Goal: Complete application form

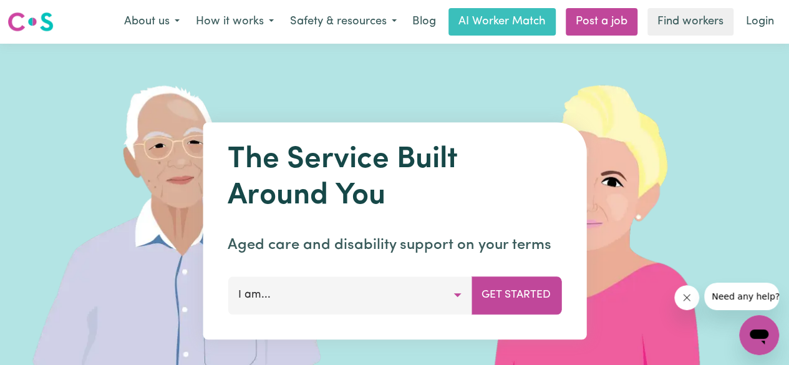
click at [462, 292] on button "I am..." at bounding box center [350, 294] width 244 height 37
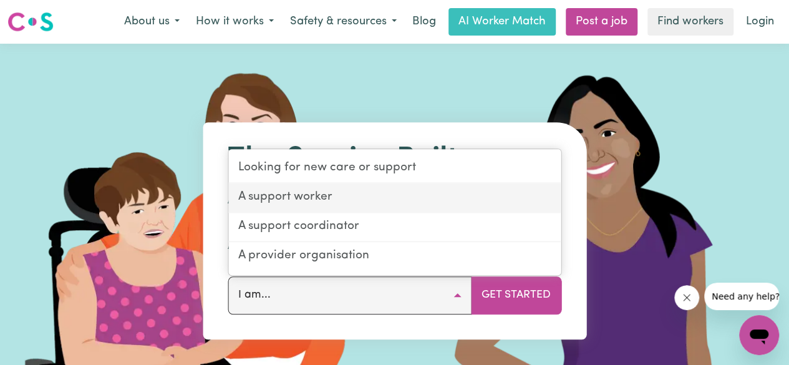
click at [312, 200] on link "A support worker" at bounding box center [394, 197] width 332 height 29
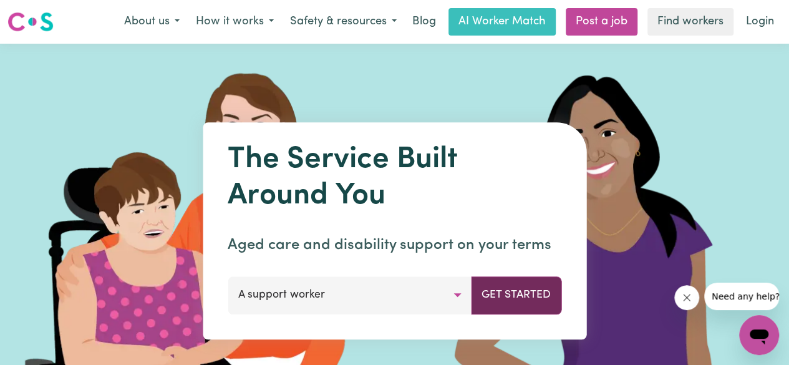
click at [510, 300] on button "Get Started" at bounding box center [516, 294] width 90 height 37
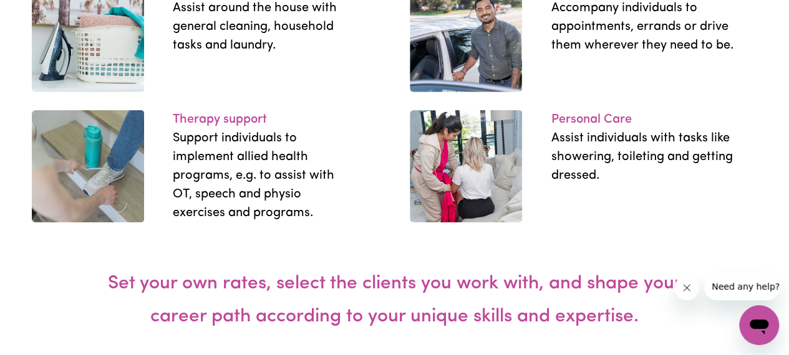
scroll to position [1983, 0]
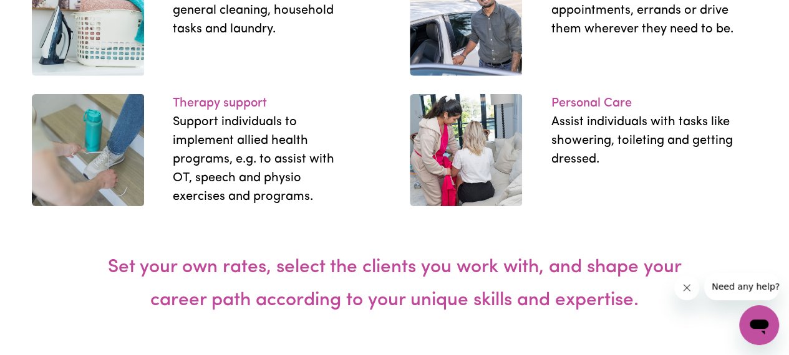
click at [592, 113] on p "Personal Care" at bounding box center [642, 103] width 183 height 19
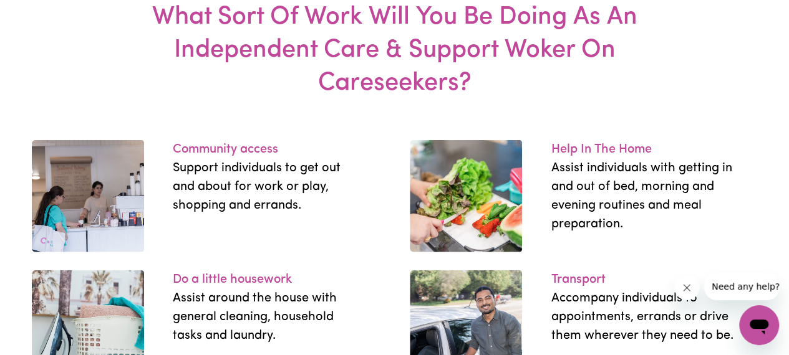
scroll to position [1668, 0]
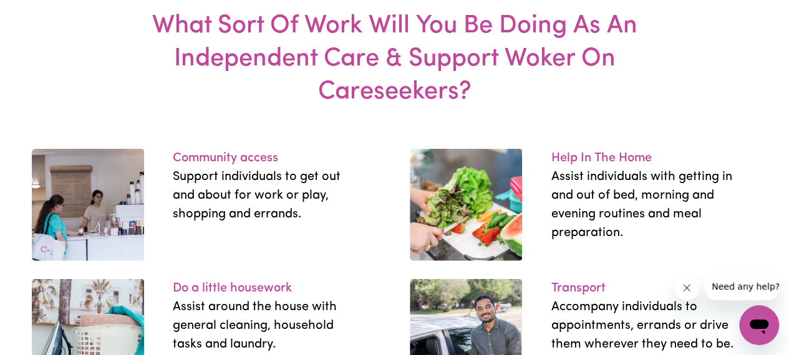
click at [480, 216] on img at bounding box center [466, 205] width 112 height 112
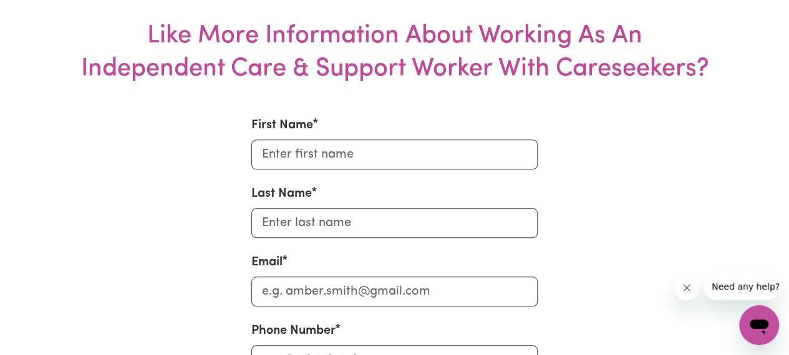
scroll to position [5226, 0]
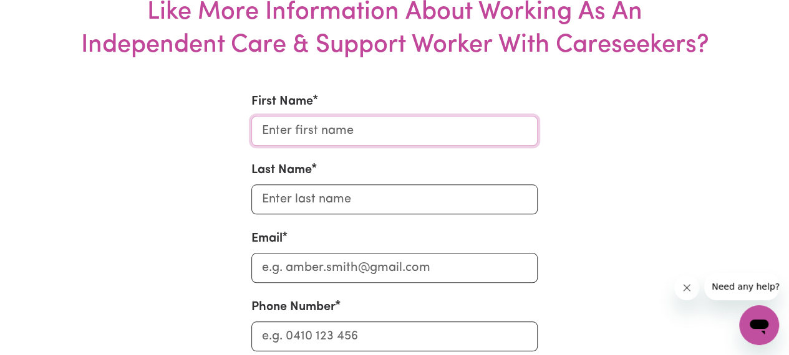
click at [409, 119] on input "First Name" at bounding box center [394, 131] width 286 height 30
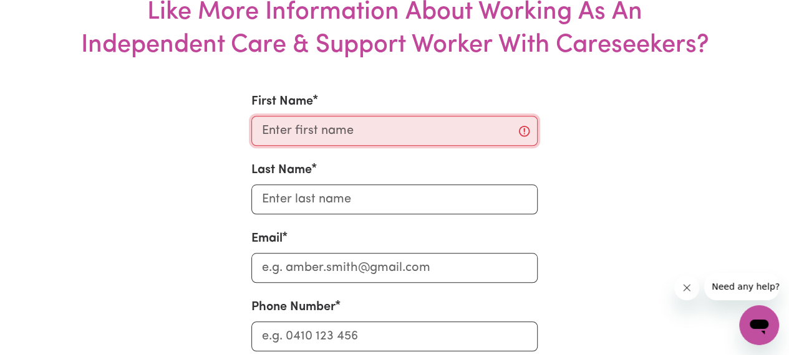
type input "[PERSON_NAME]"
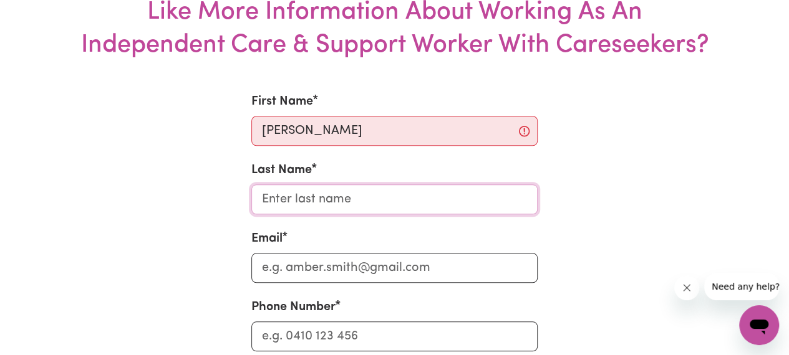
type input "KIRUI"
type input "[EMAIL_ADDRESS][DOMAIN_NAME]"
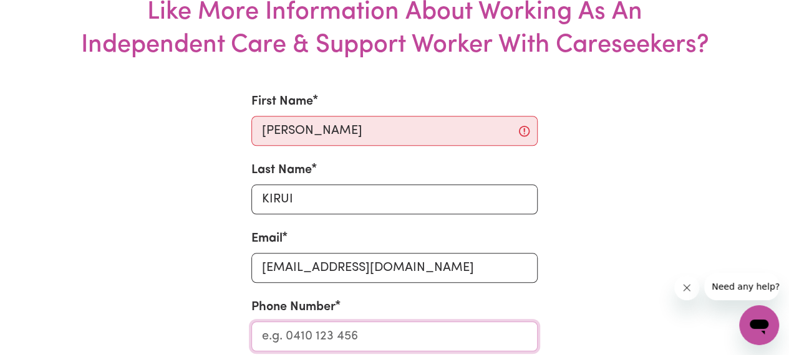
type input "0423431343"
type input "Cabramatta West"
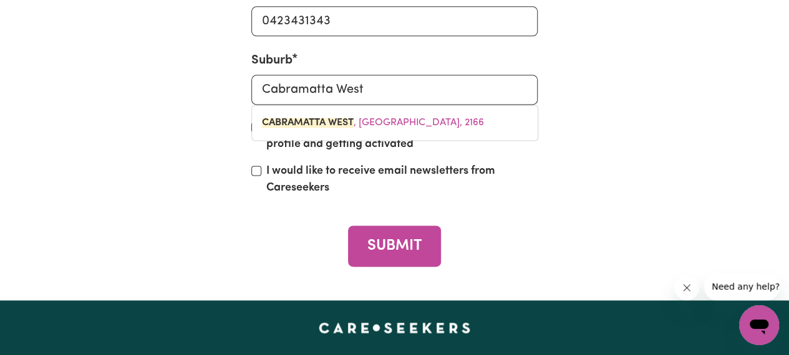
scroll to position [5534, 0]
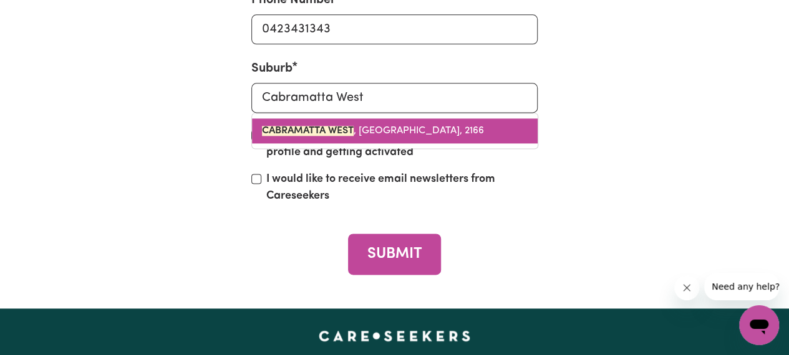
click at [438, 126] on span "[GEOGRAPHIC_DATA] , [GEOGRAPHIC_DATA], 2166" at bounding box center [373, 131] width 222 height 10
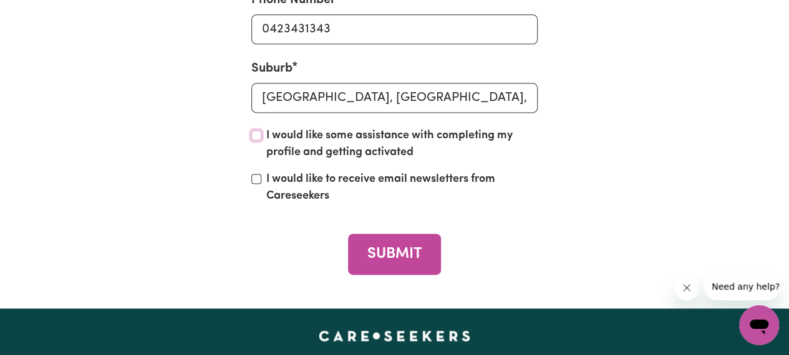
click at [258, 130] on input "I would like some assistance with completing my profile and getting activated" at bounding box center [256, 135] width 10 height 10
checkbox input "true"
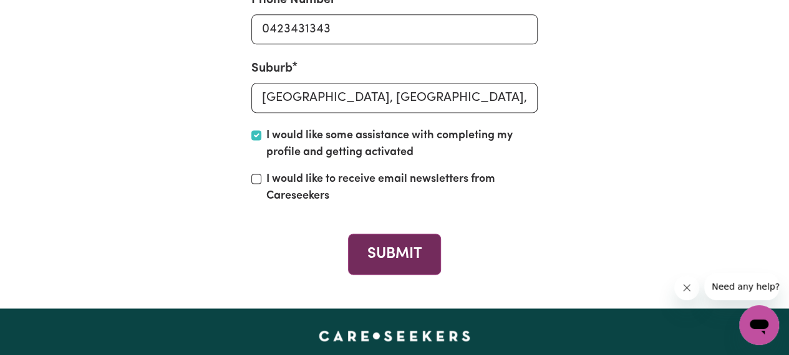
click at [412, 238] on button "SUBMIT" at bounding box center [394, 254] width 93 height 41
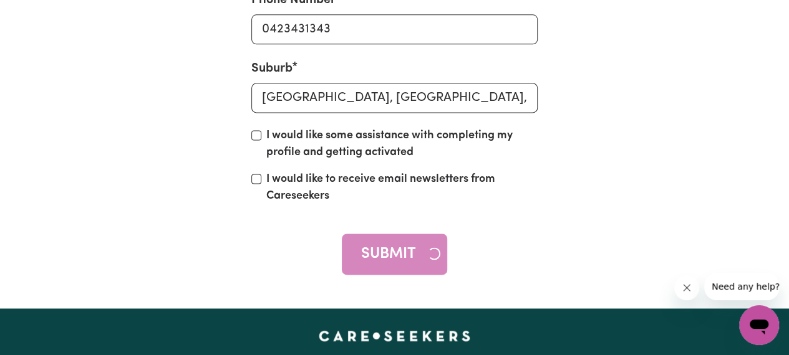
checkbox input "false"
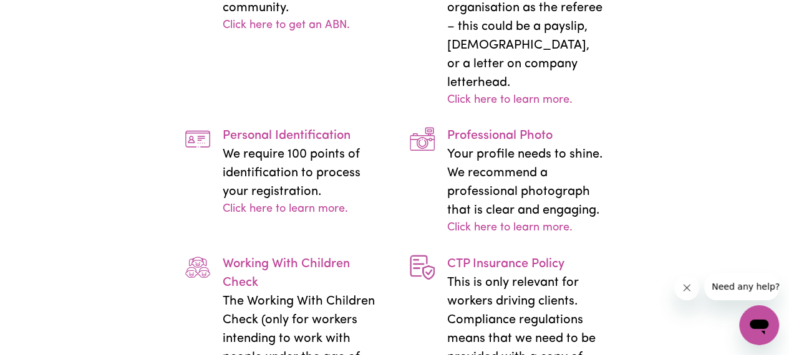
scroll to position [2809, 0]
